Goal: Check status: Check status

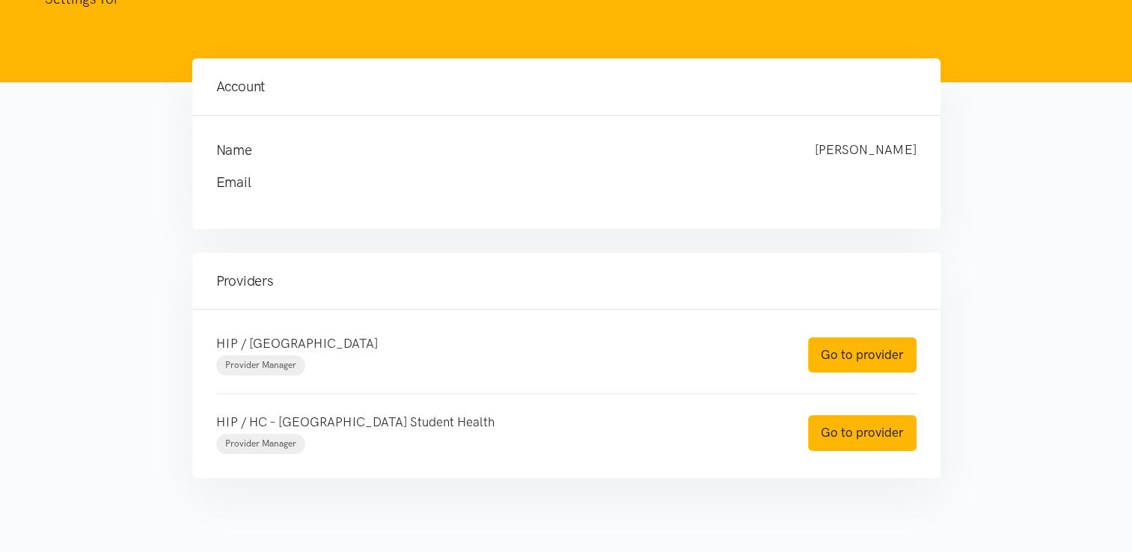
scroll to position [135, 0]
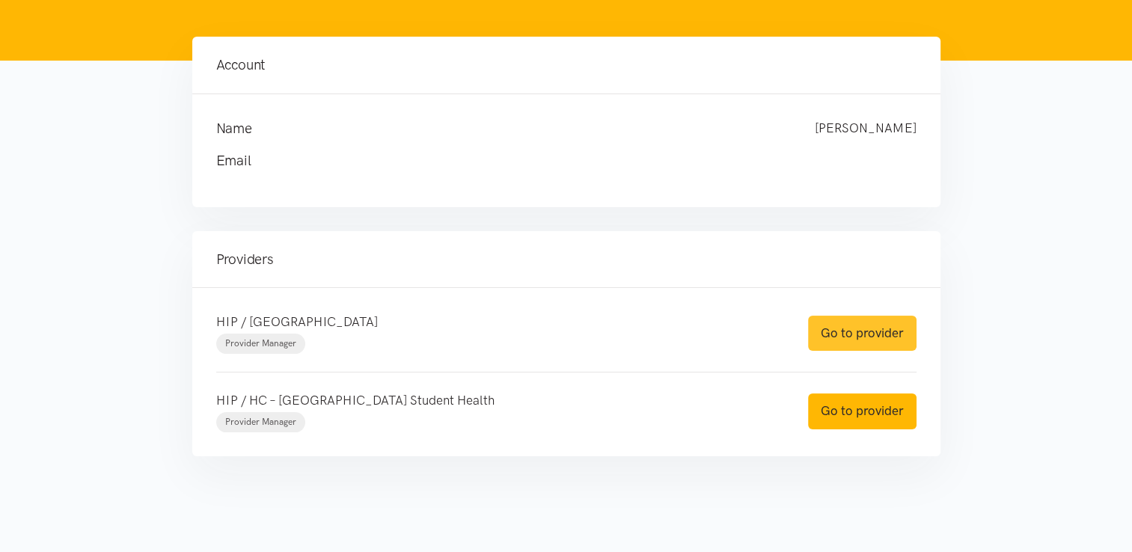
click at [853, 332] on link "Go to provider" at bounding box center [862, 333] width 109 height 35
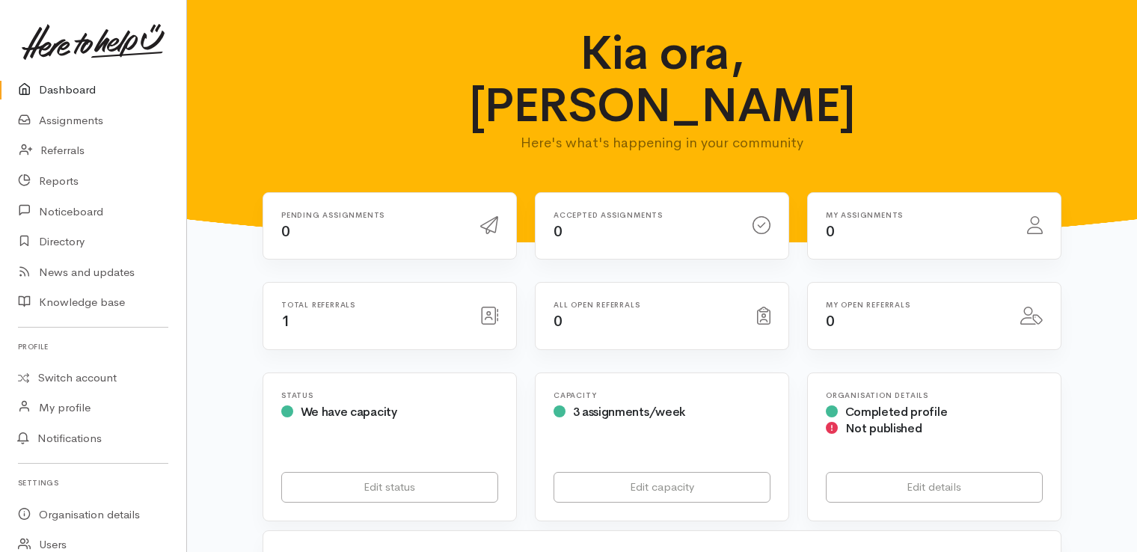
click at [310, 301] on div "Total referrals 1" at bounding box center [371, 316] width 199 height 31
click at [86, 119] on link "Assignments" at bounding box center [93, 121] width 186 height 31
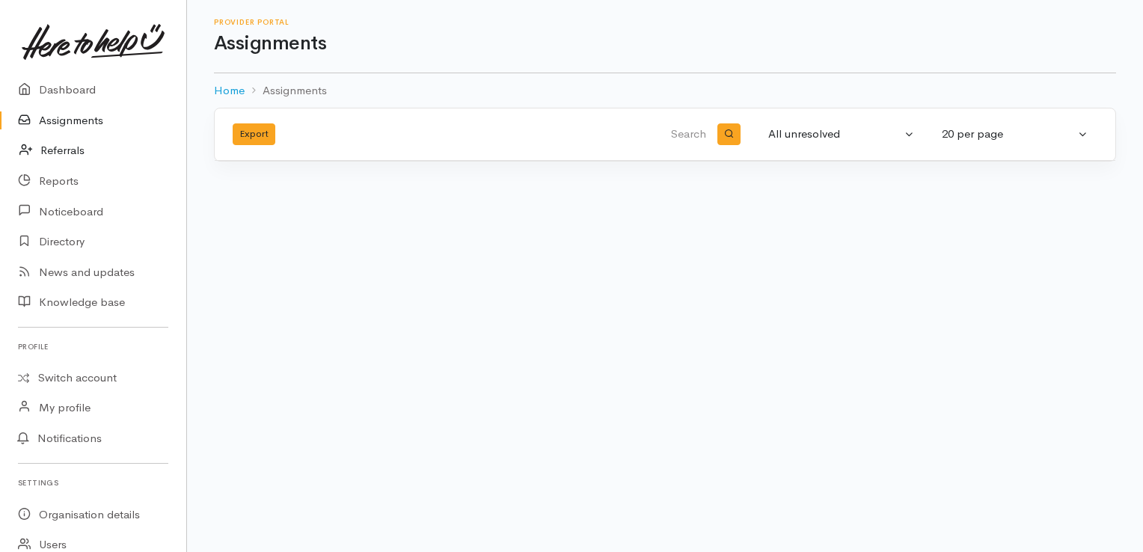
click at [85, 146] on link "Referrals" at bounding box center [93, 150] width 186 height 31
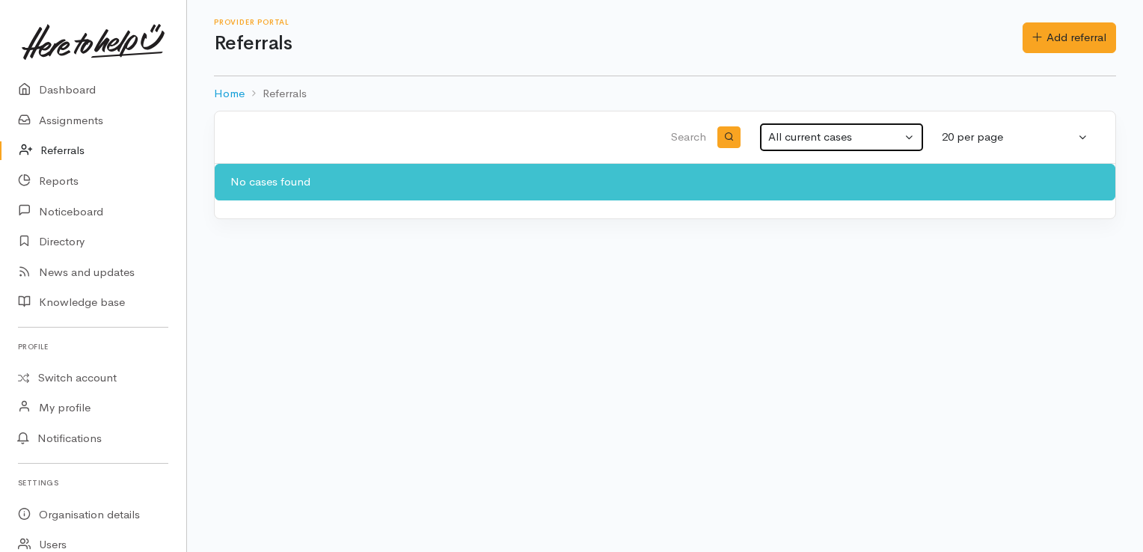
click at [908, 135] on button "All current cases" at bounding box center [842, 137] width 165 height 29
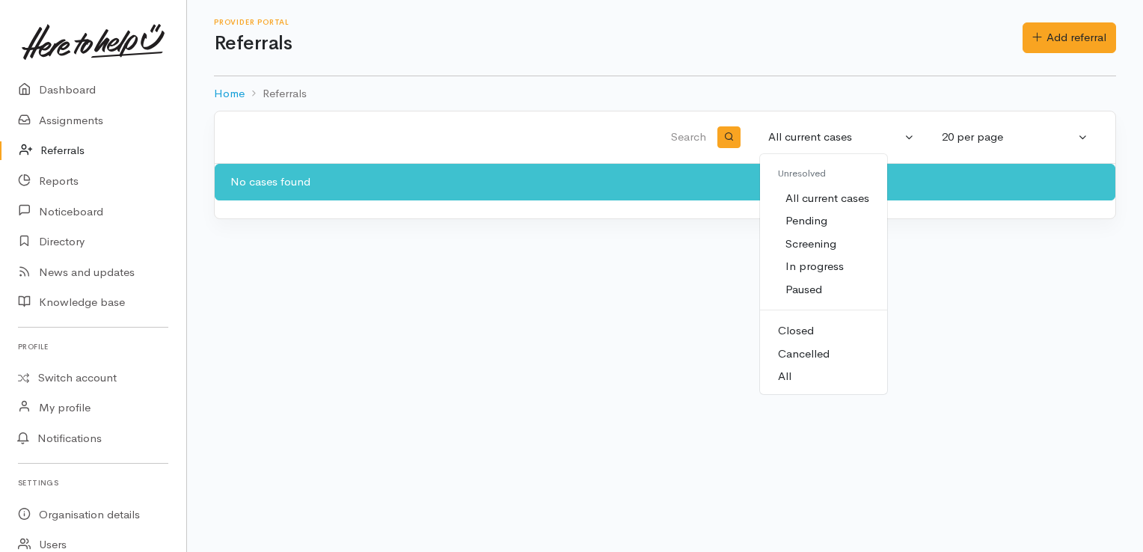
click at [810, 331] on span "Closed" at bounding box center [796, 331] width 36 height 17
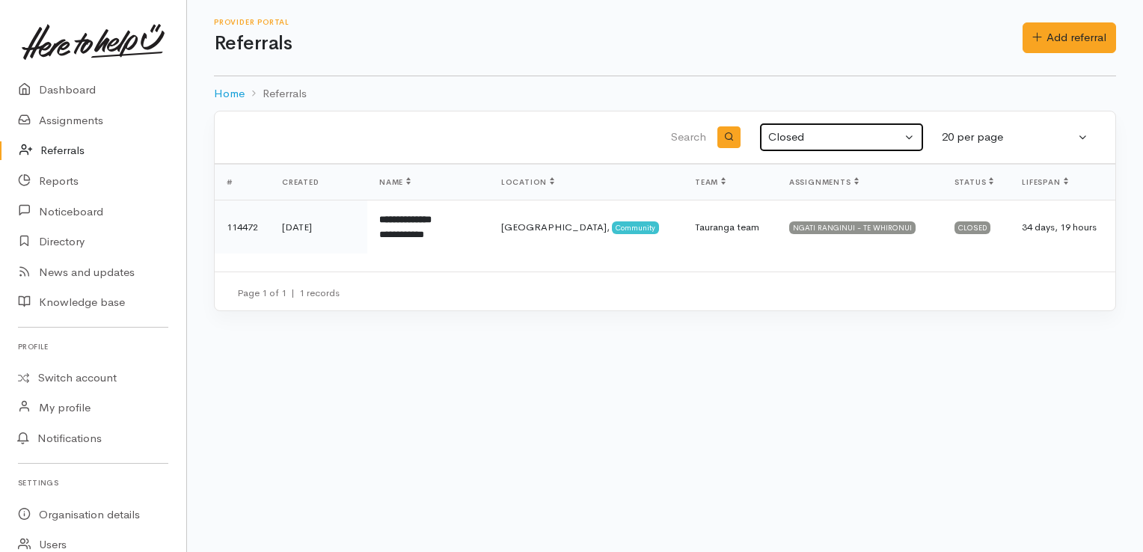
click at [915, 131] on button "Closed" at bounding box center [842, 137] width 165 height 29
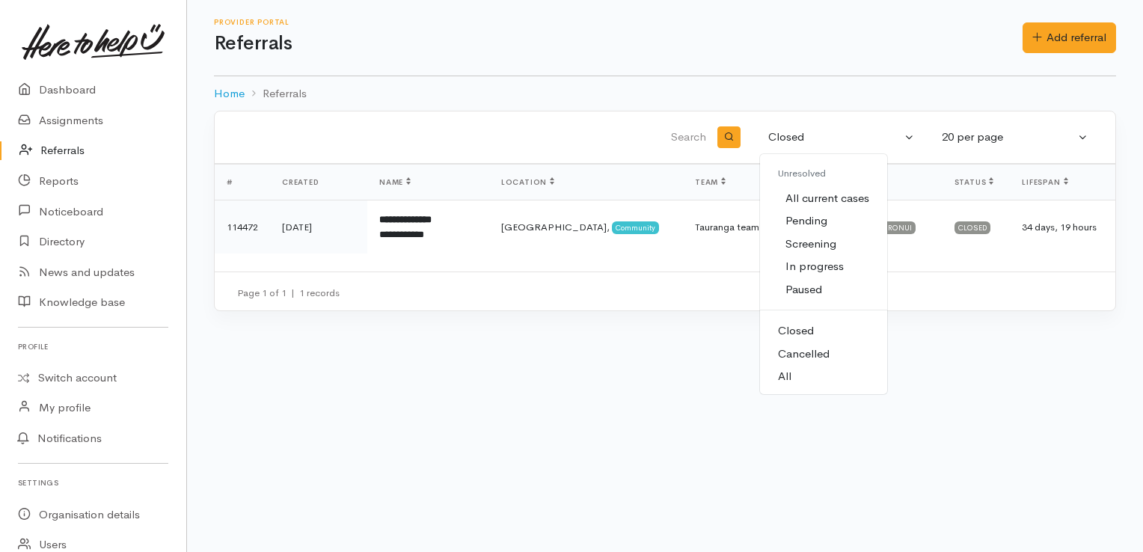
click at [784, 373] on span "All" at bounding box center [784, 376] width 13 height 17
select select "All"
